Goal: Check status: Check status

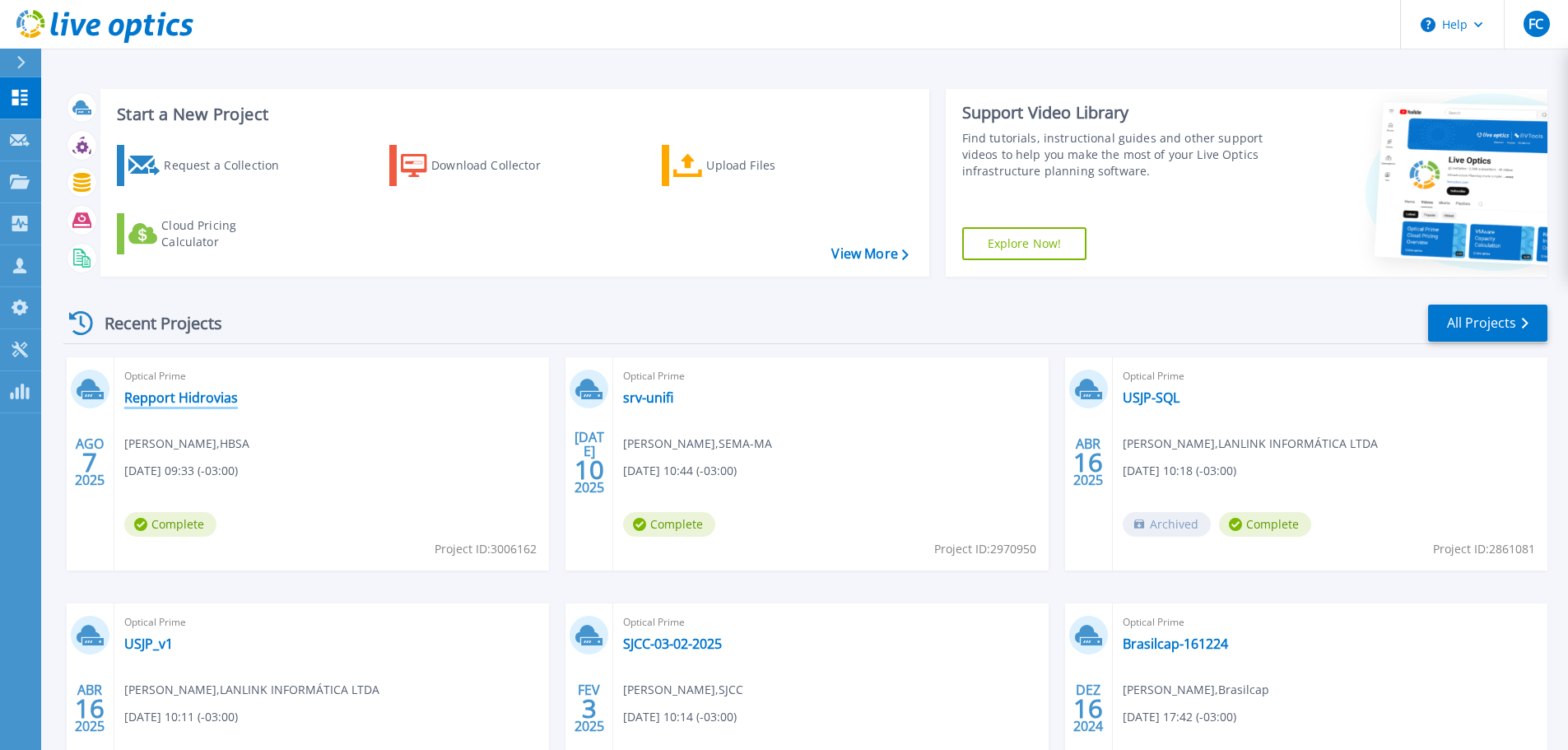
click at [223, 399] on link "Repport Hidrovias" at bounding box center [181, 397] width 113 height 16
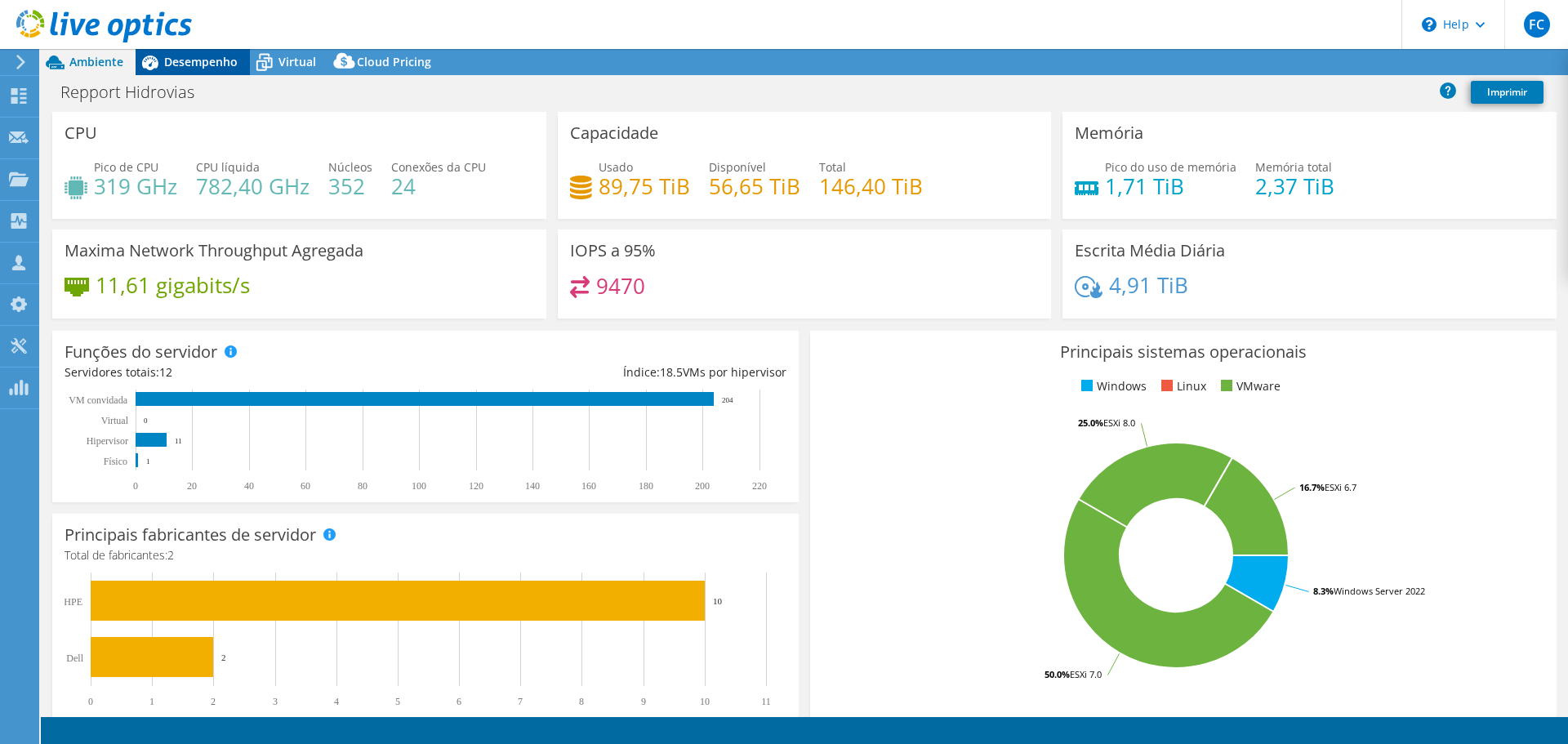
select select "USD"
click at [203, 63] on span "Desempenho" at bounding box center [201, 61] width 73 height 15
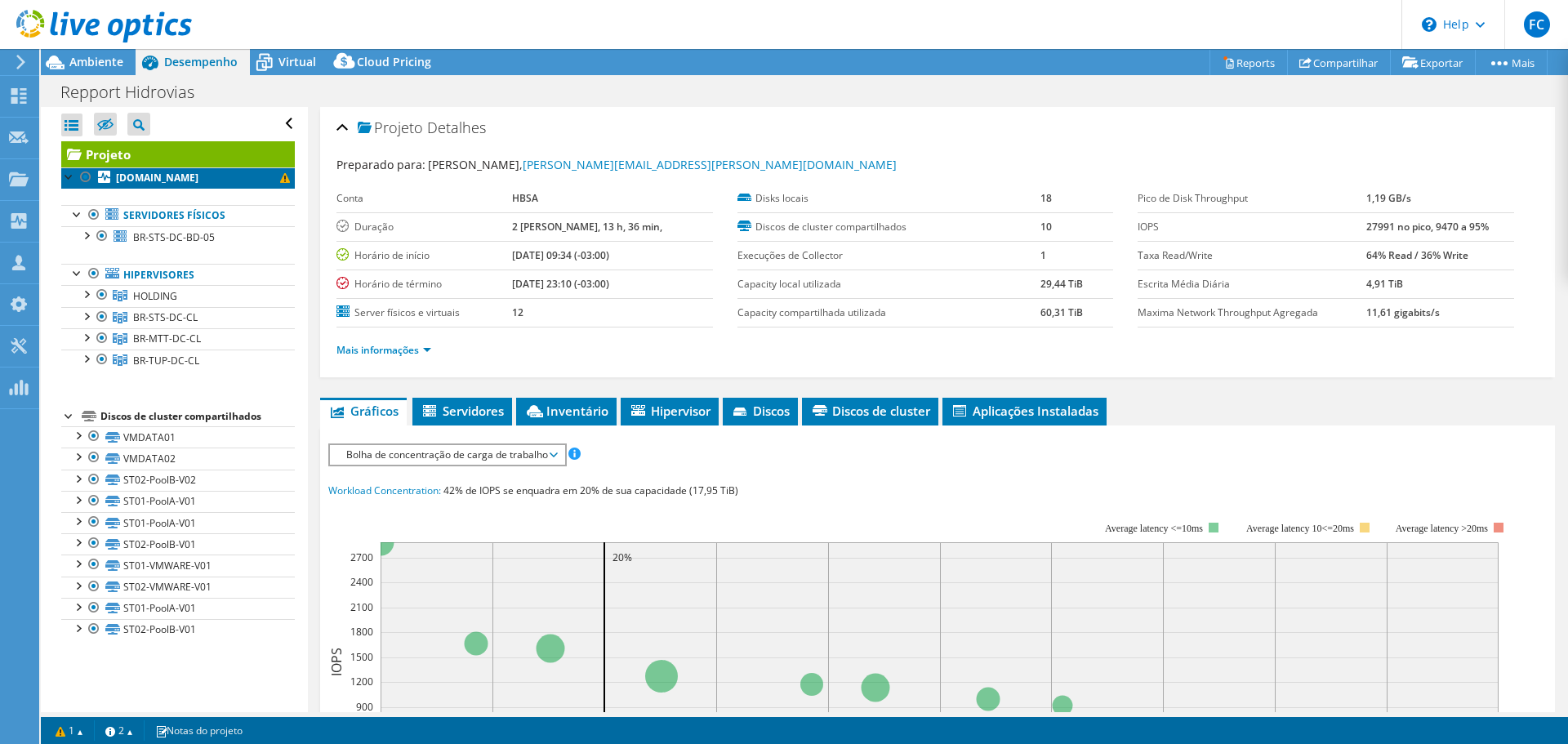
click at [198, 180] on b "br-sp-dc-esxi-02.hbsa.com" at bounding box center [157, 178] width 83 height 14
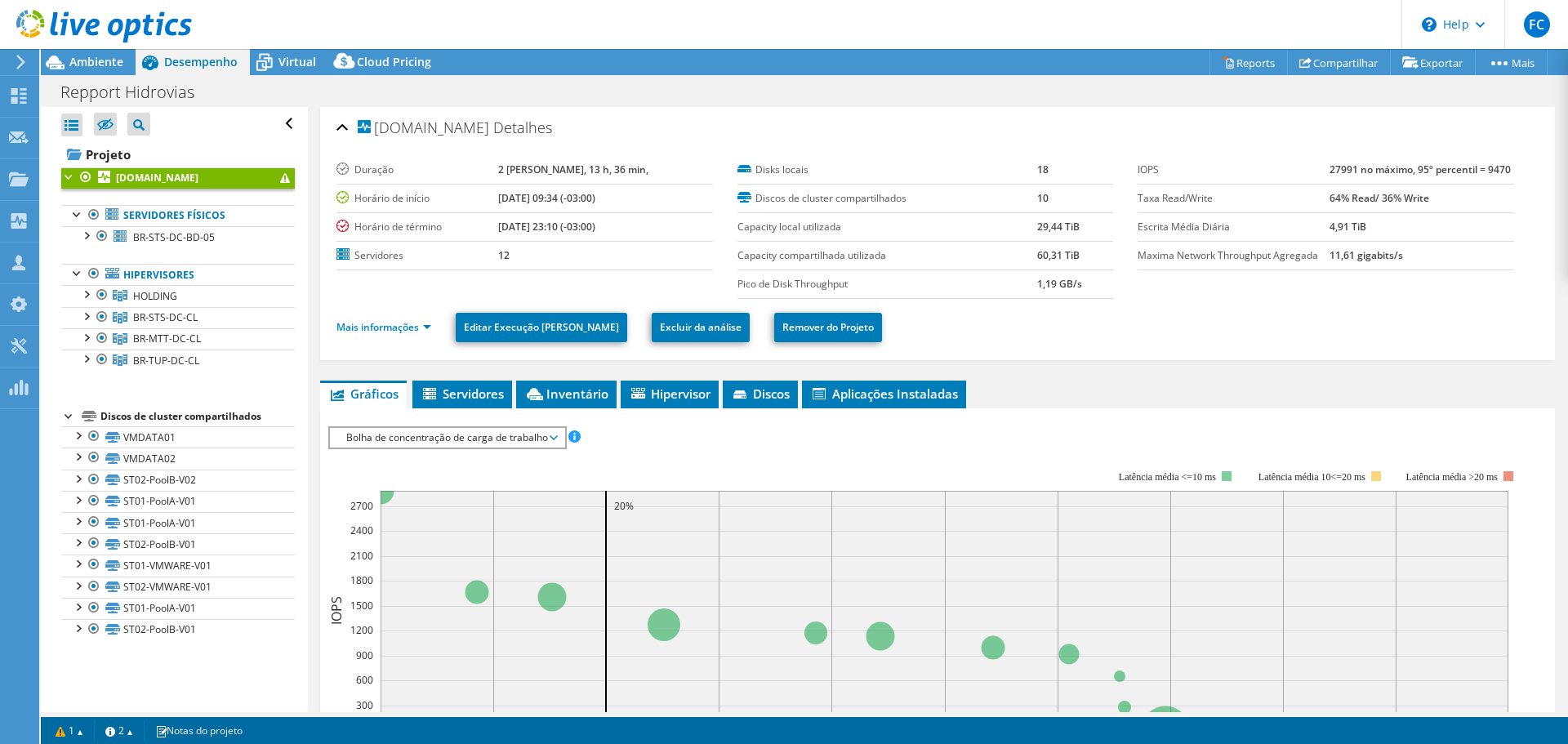
click at [280, 178] on span at bounding box center [285, 179] width 10 height 10
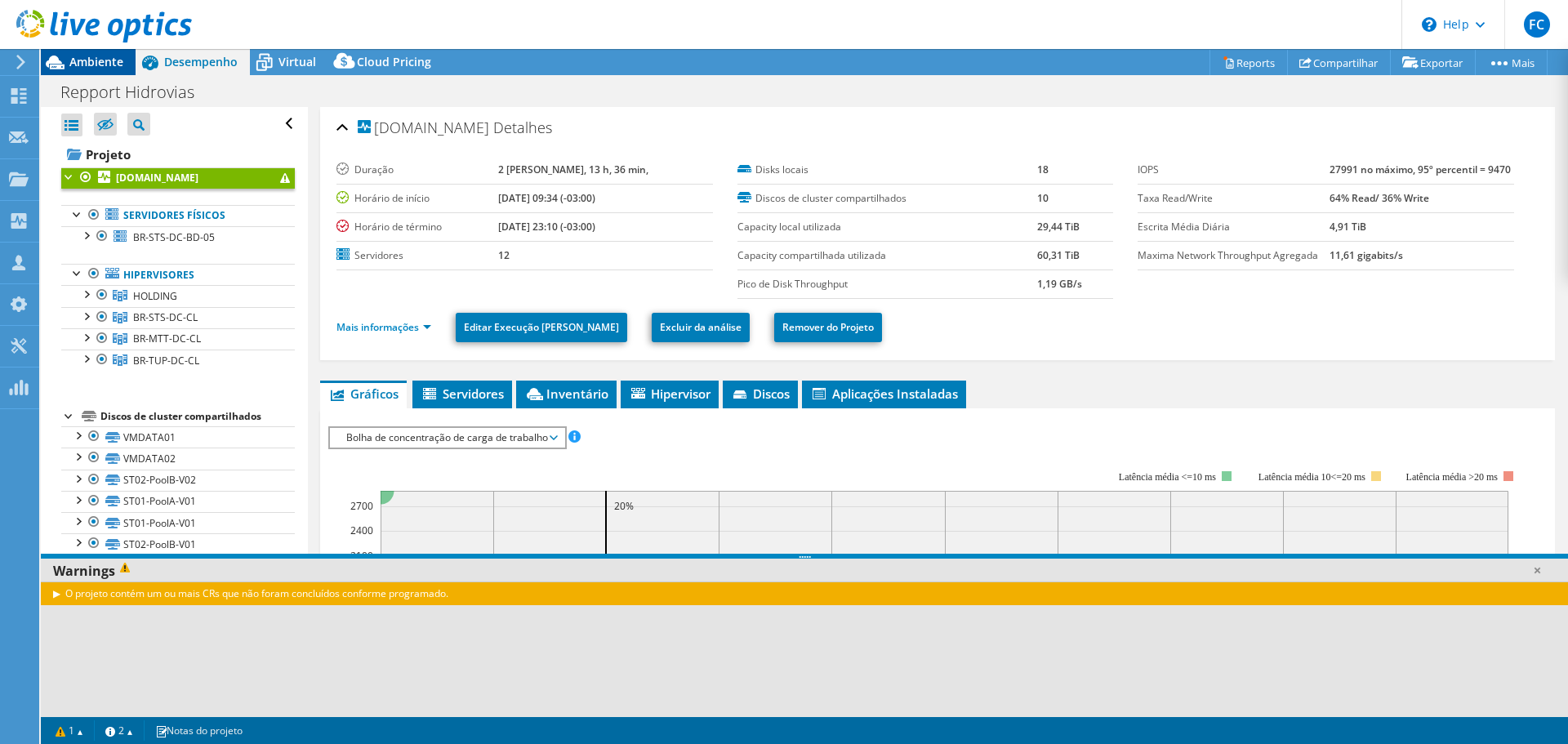
click at [77, 65] on span "Ambiente" at bounding box center [96, 61] width 54 height 15
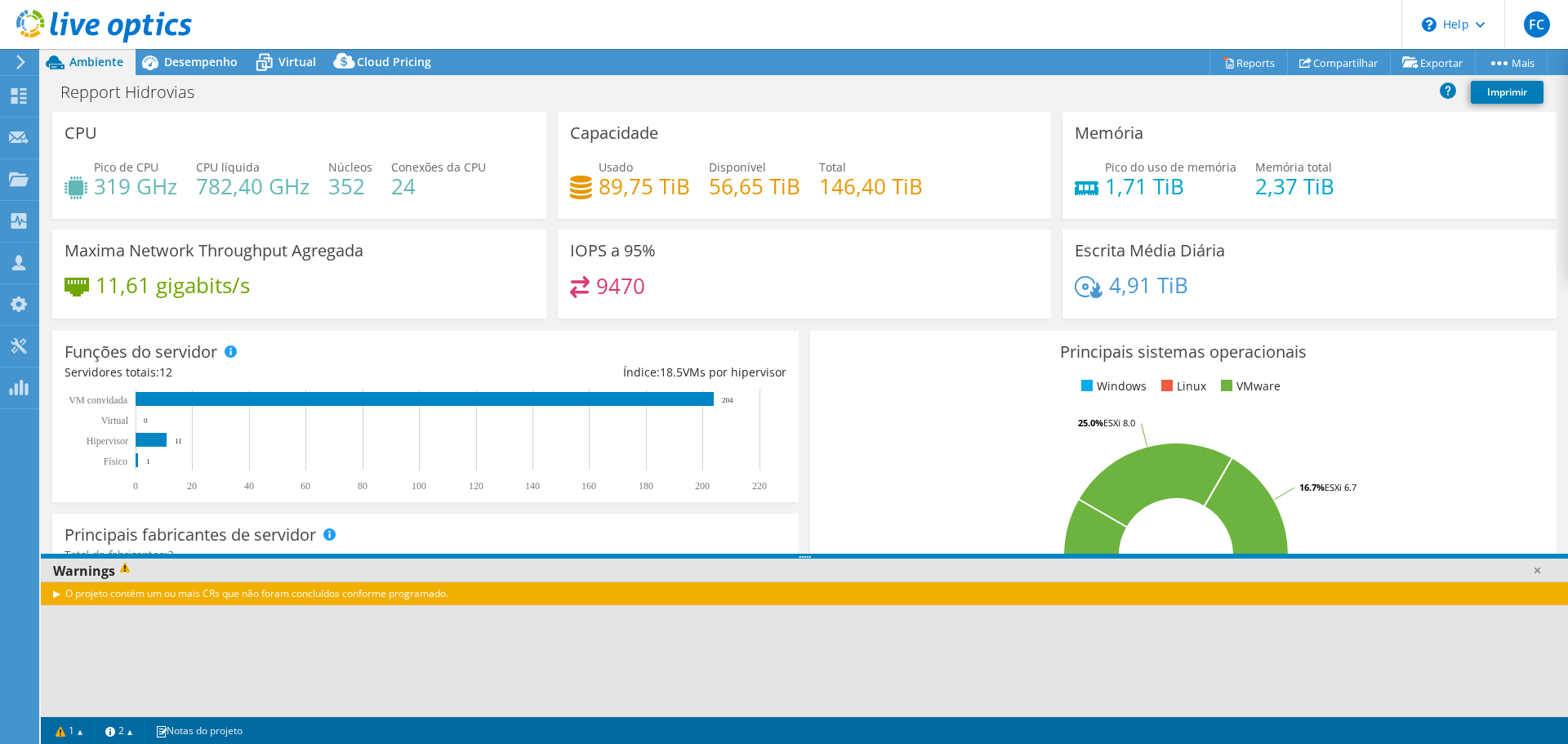
click at [168, 54] on div at bounding box center [96, 27] width 192 height 54
click at [212, 65] on span "Desempenho" at bounding box center [201, 61] width 73 height 15
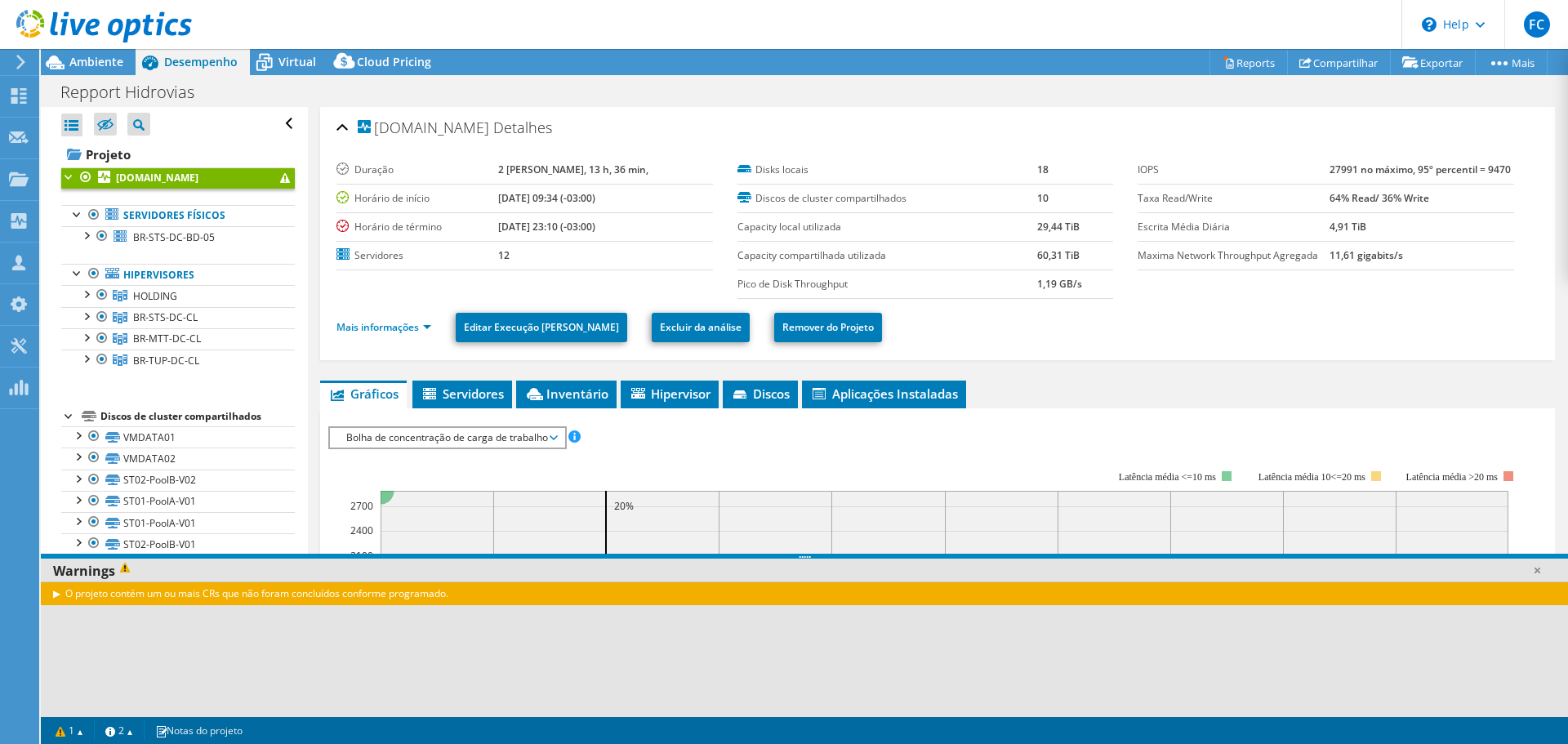
click at [702, 515] on rect at bounding box center [944, 610] width 1128 height 239
click at [104, 61] on span "Ambiente" at bounding box center [96, 61] width 54 height 15
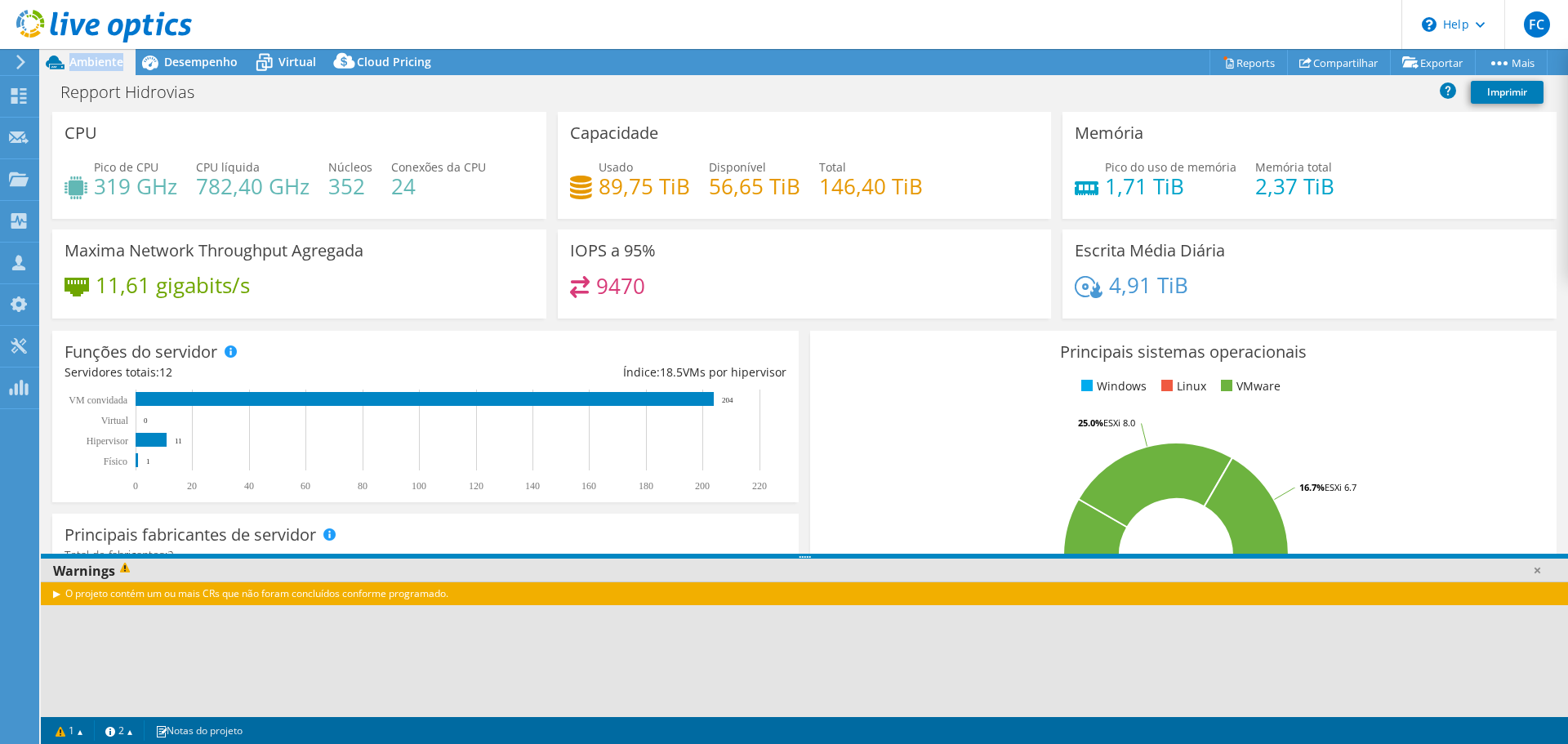
click at [100, 54] on div at bounding box center [96, 27] width 192 height 54
click at [97, 60] on span "Ambiente" at bounding box center [96, 61] width 54 height 15
